Goal: Find specific page/section: Find specific page/section

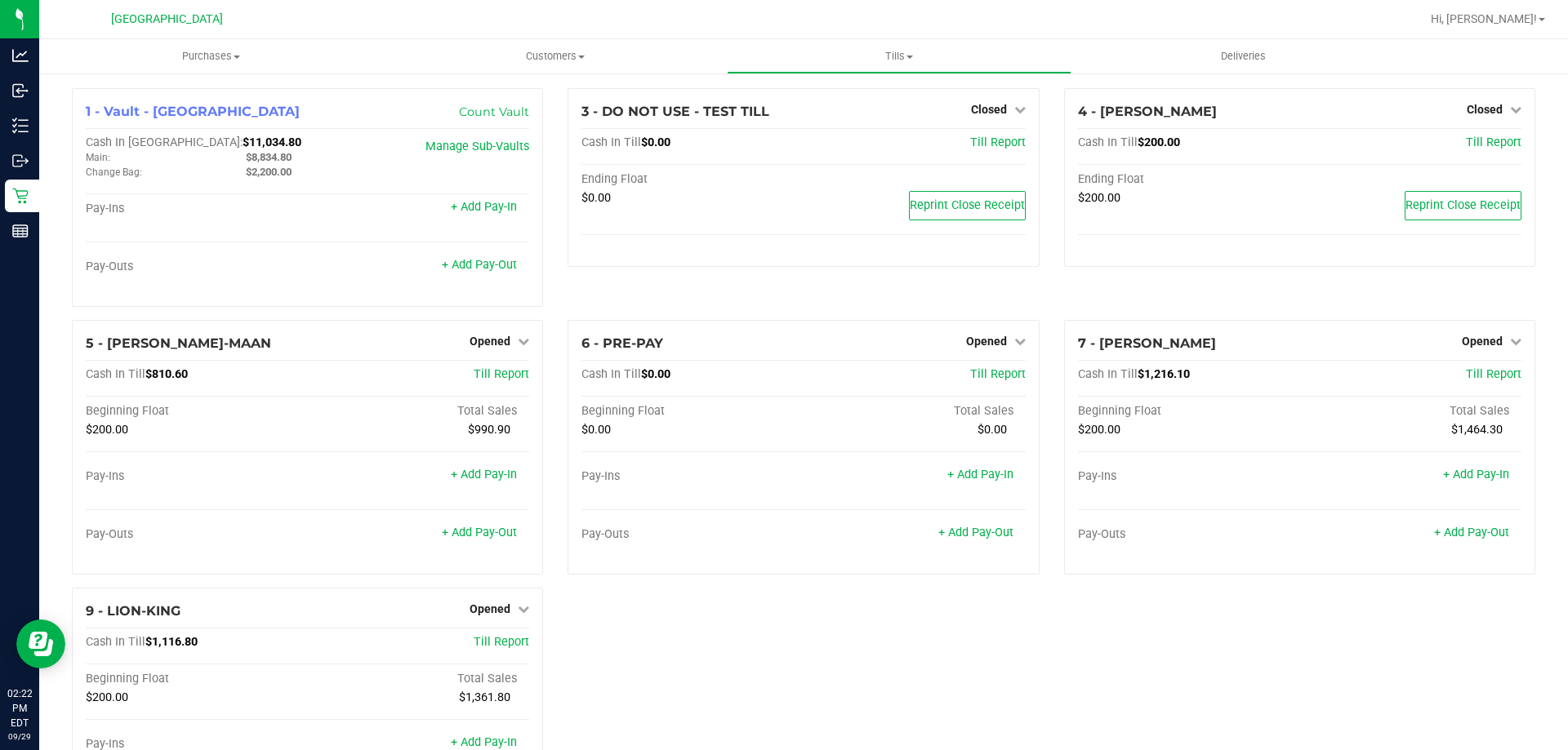
click at [798, 305] on div "3 - DO NOT USE - TEST TILL Closed Open Till Cash In Till $0.00 Till Report Endi…" at bounding box center [803, 203] width 496 height 232
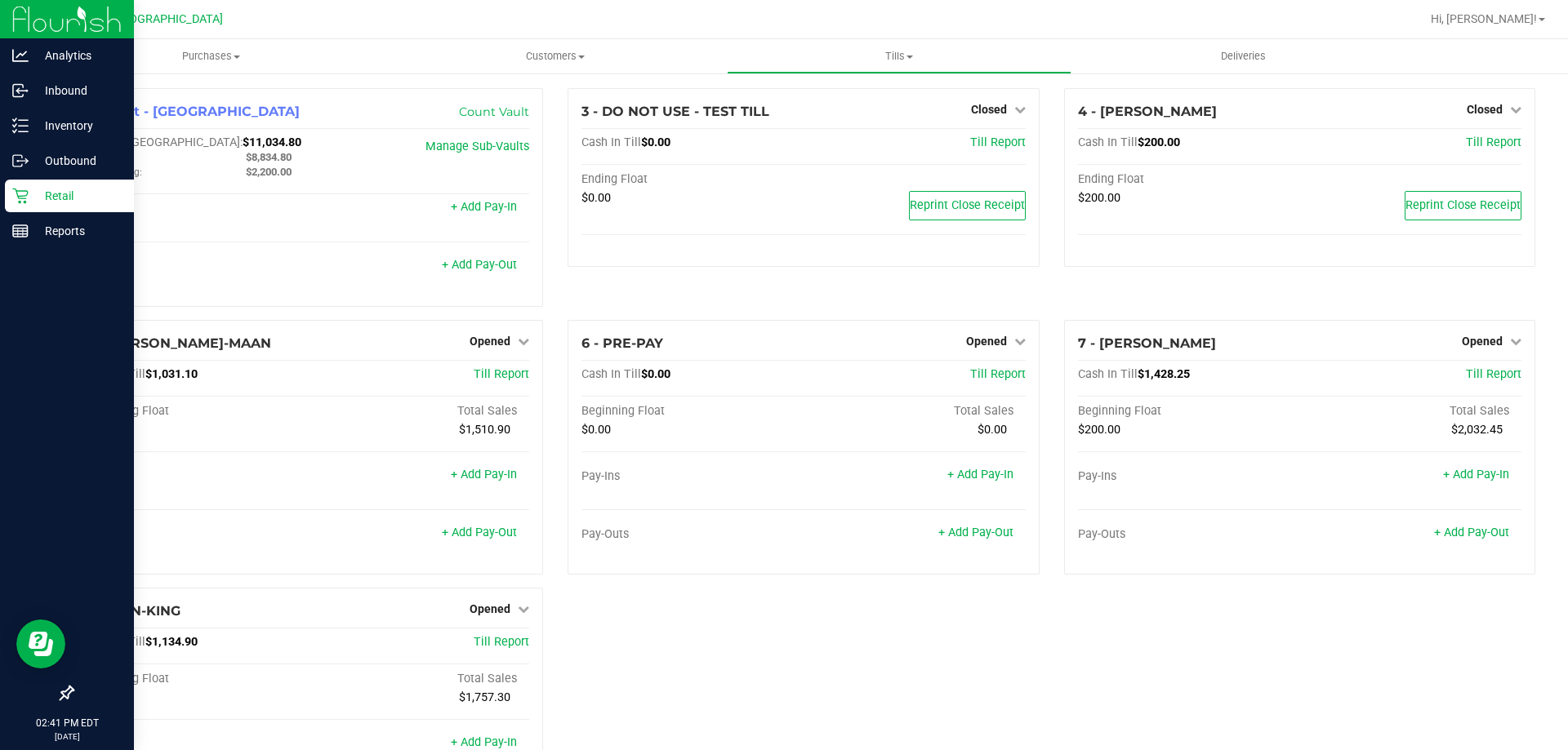
click at [92, 205] on p "Retail" at bounding box center [78, 196] width 98 height 20
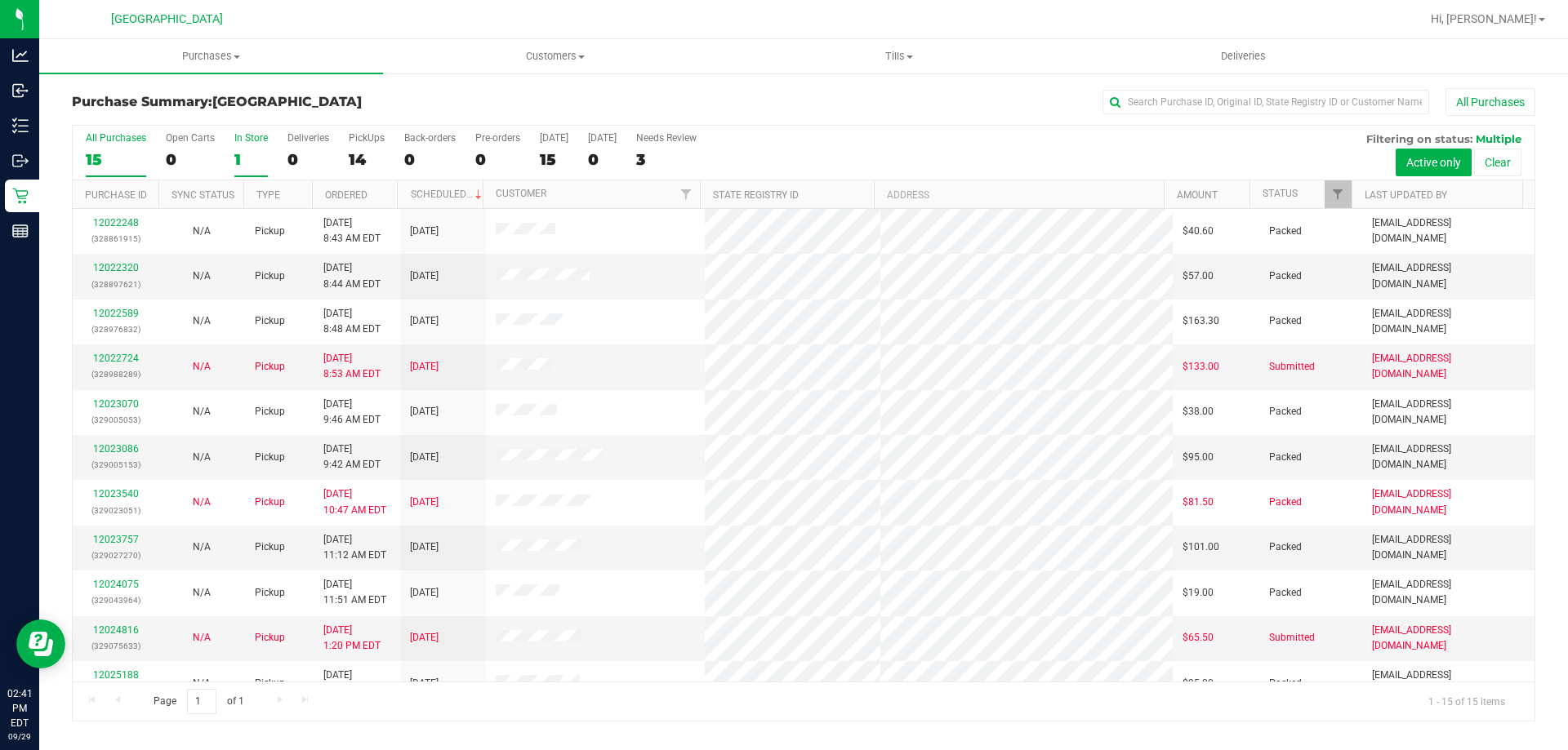
click at [240, 141] on div "In Store" at bounding box center [251, 138] width 33 height 11
click at [0, 0] on input "In Store 1" at bounding box center [0, 0] width 0 height 0
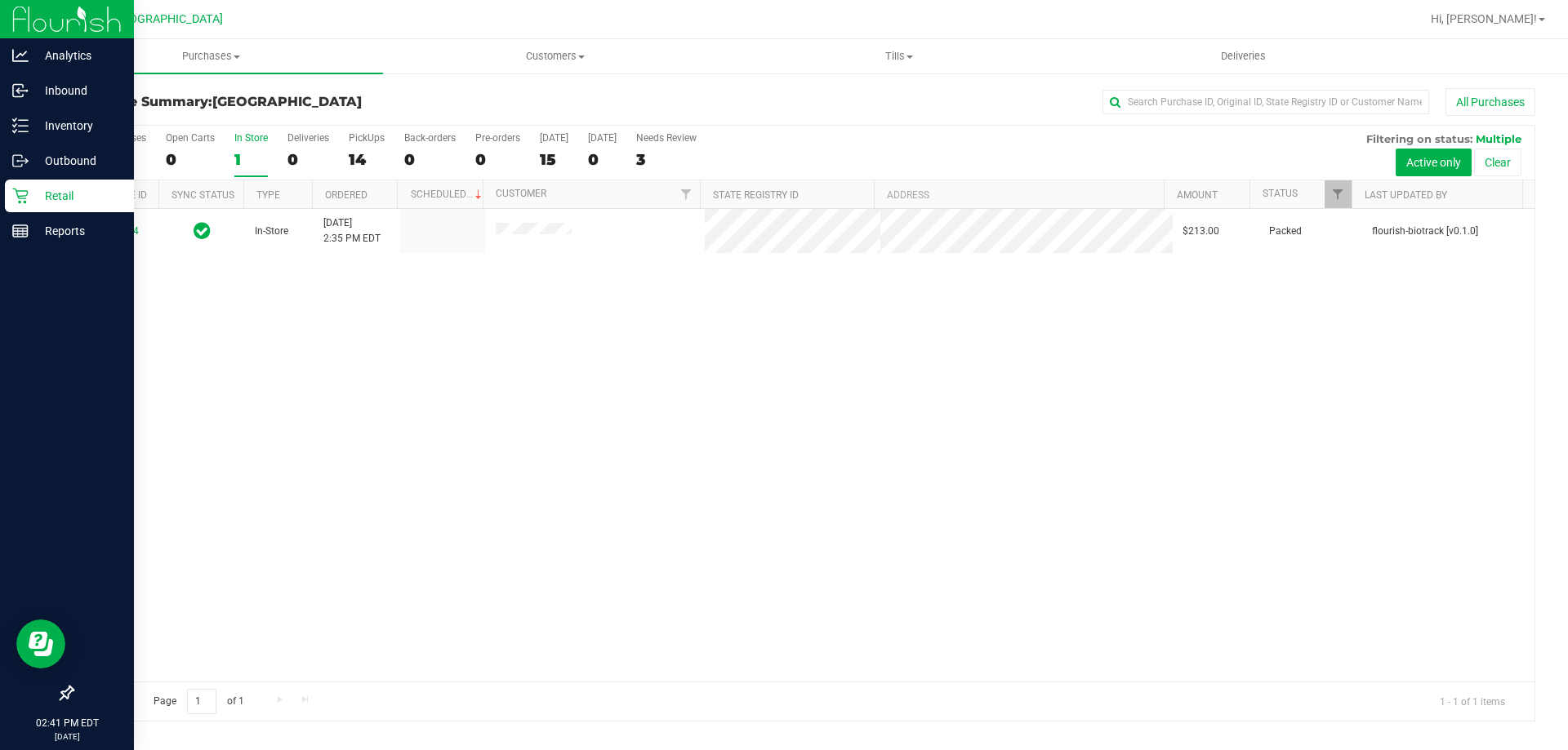
click at [33, 203] on p "Retail" at bounding box center [78, 196] width 98 height 20
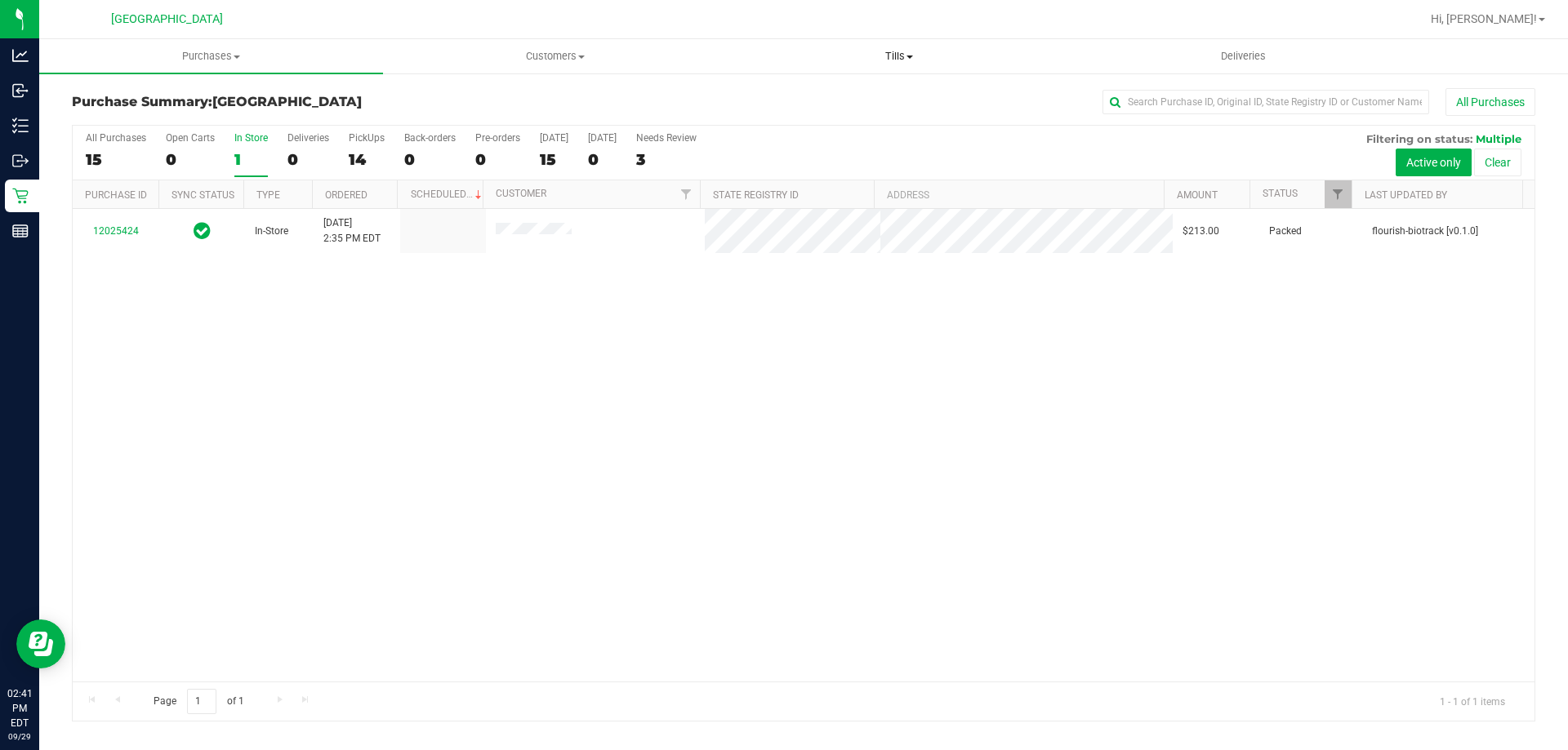
click at [888, 57] on span "Tills" at bounding box center [899, 57] width 343 height 15
click at [382, 314] on div "12025424 In-Store [DATE] 2:35 PM EDT $213.00 Packed flourish-biotrack [v0.1.0]" at bounding box center [803, 445] width 1462 height 473
click at [884, 66] on uib-tab-heading "Tills Manage tills Reconcile e-payments" at bounding box center [898, 56] width 344 height 34
click at [899, 58] on span "Tills" at bounding box center [898, 57] width 344 height 15
click at [903, 55] on span "Tills" at bounding box center [898, 57] width 344 height 15
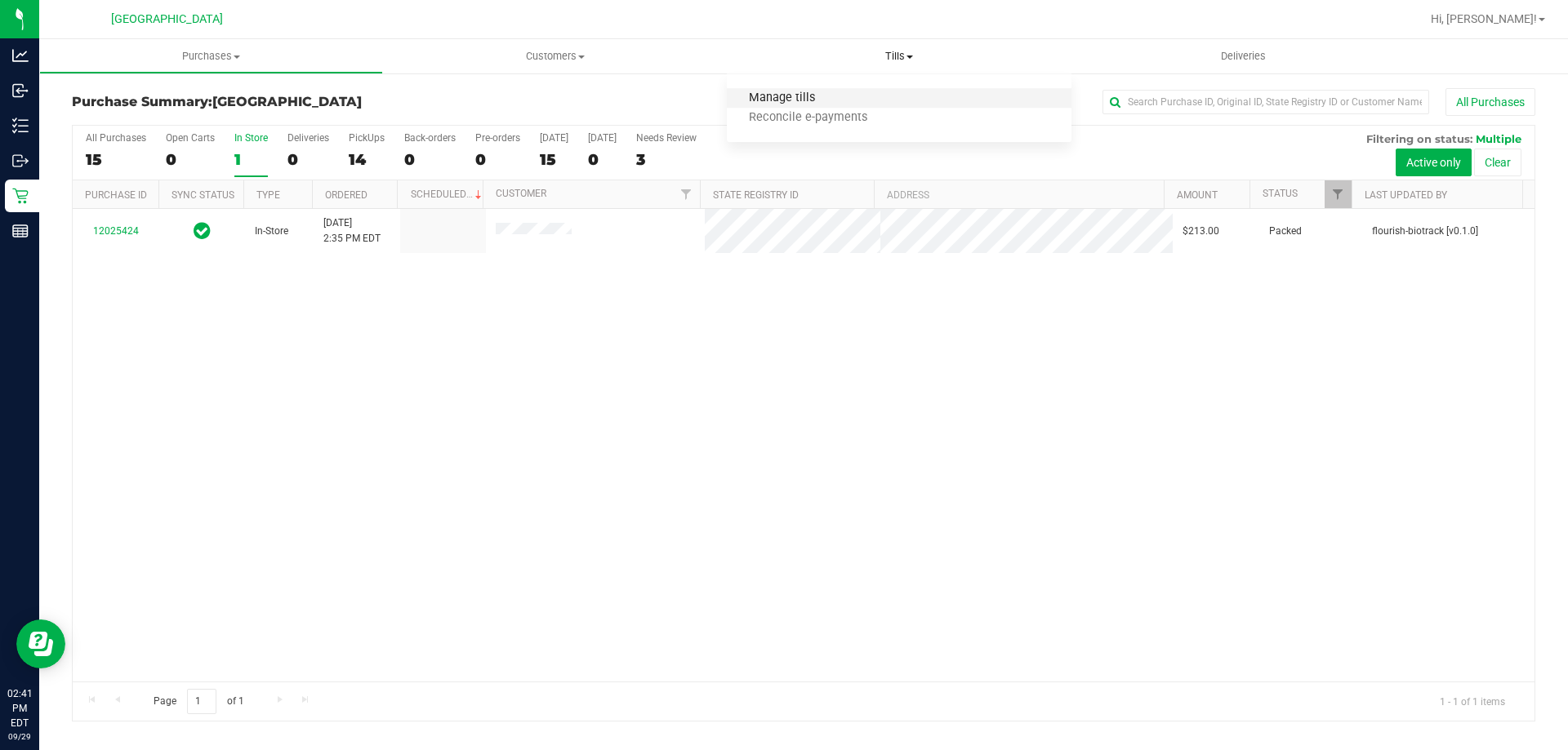
click at [810, 96] on span "Manage tills" at bounding box center [782, 98] width 111 height 14
